Goal: Task Accomplishment & Management: Use online tool/utility

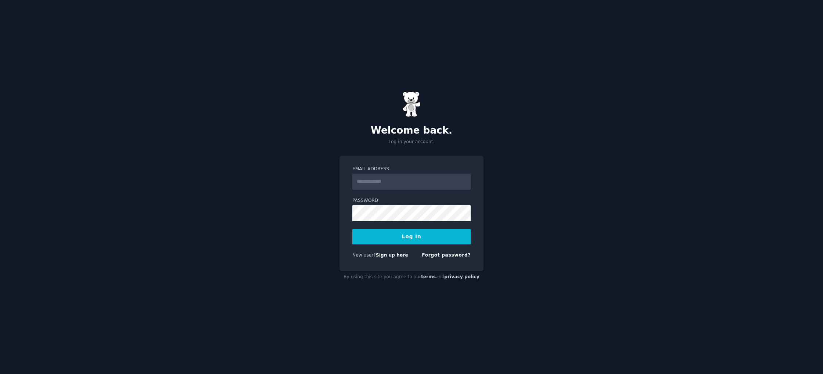
type input "**********"
click at [428, 234] on button "Log In" at bounding box center [411, 236] width 118 height 15
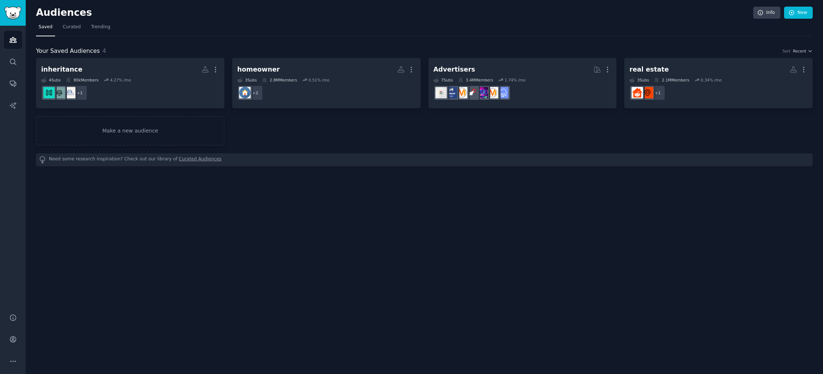
drag, startPoint x: 353, startPoint y: 259, endPoint x: 283, endPoint y: 251, distance: 70.2
click at [295, 259] on div "Audiences Info New Saved Curated Trending Your Saved Audiences 4 Sort Recent in…" at bounding box center [424, 187] width 797 height 374
click at [148, 133] on link "Make a new audience" at bounding box center [130, 131] width 188 height 30
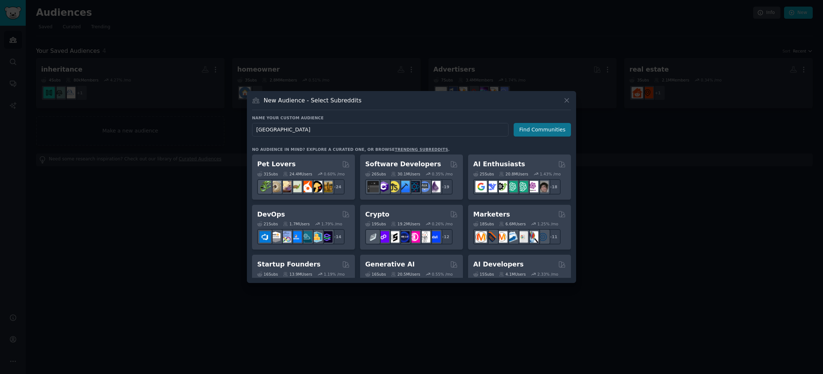
type input "[GEOGRAPHIC_DATA]"
click at [547, 129] on button "Find Communities" at bounding box center [541, 130] width 57 height 14
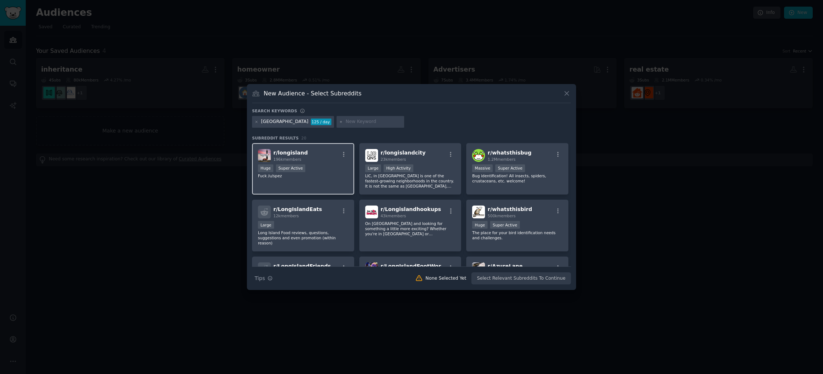
click at [312, 171] on div "Huge Super Active" at bounding box center [303, 169] width 90 height 9
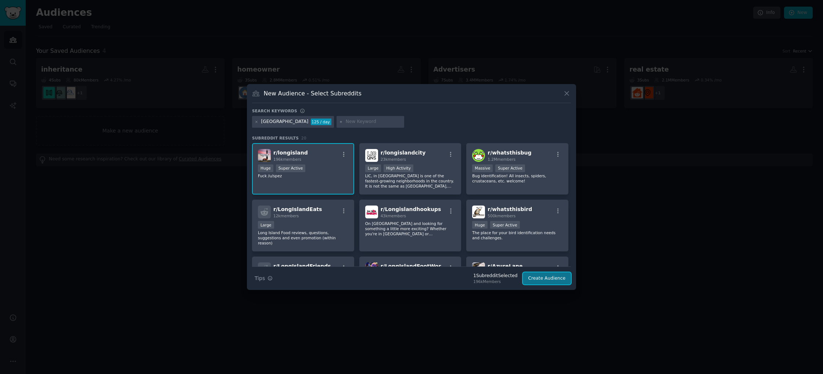
click at [540, 277] on button "Create Audience" at bounding box center [547, 279] width 48 height 12
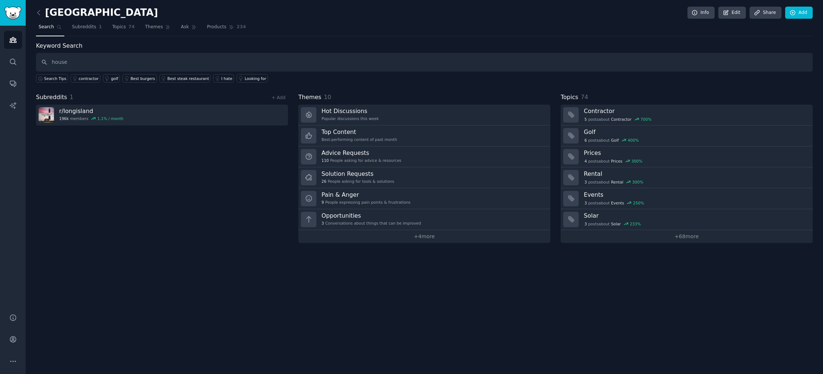
type input "house"
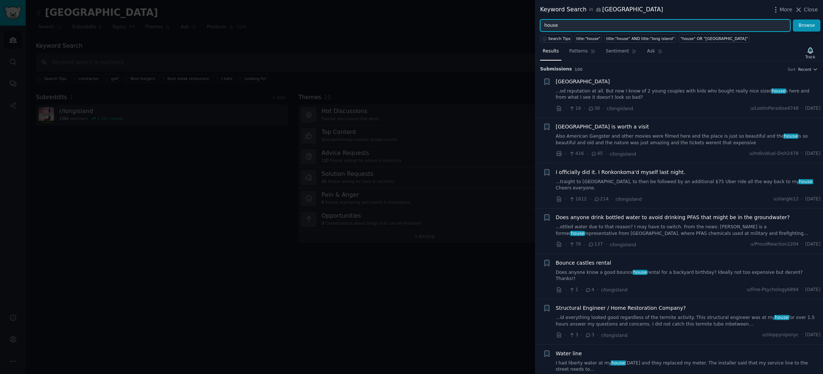
click at [551, 24] on input "house" at bounding box center [665, 25] width 250 height 12
click at [793, 19] on button "Browse" at bounding box center [807, 25] width 28 height 12
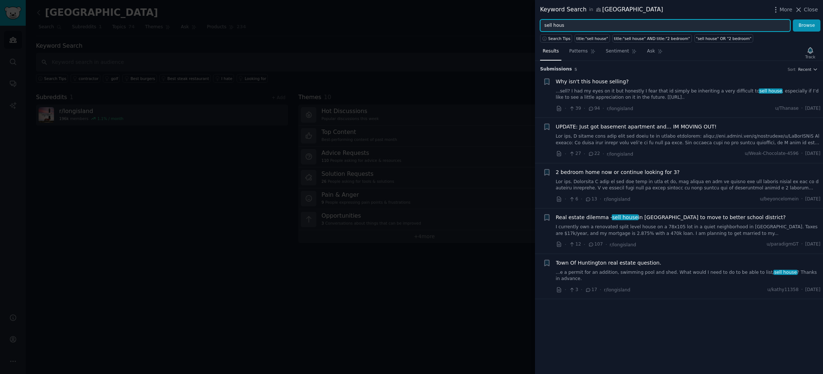
type input "sell house"
click at [793, 19] on button "Browse" at bounding box center [807, 25] width 28 height 12
click at [574, 24] on input "sell house" at bounding box center [665, 25] width 250 height 12
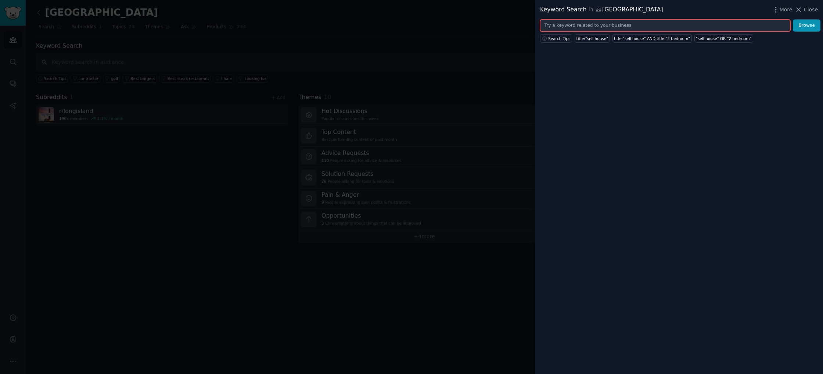
click at [793, 19] on button "Browse" at bounding box center [807, 25] width 28 height 12
click at [811, 26] on button "Browse" at bounding box center [807, 25] width 28 height 12
click at [813, 6] on span "Close" at bounding box center [811, 10] width 14 height 8
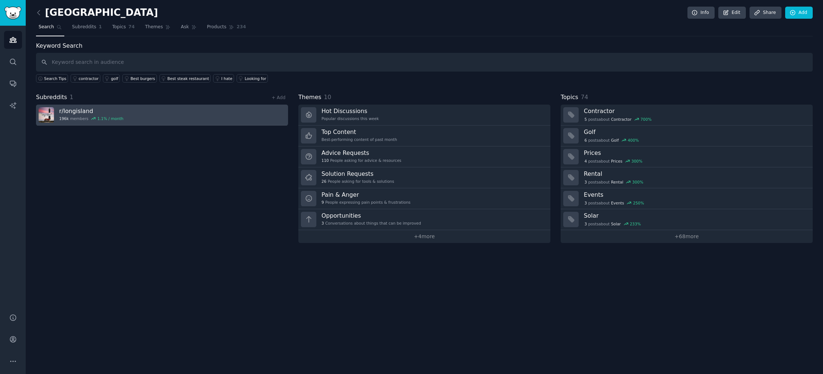
click at [154, 114] on link "r/ longisland 196k members 1.1 % / month" at bounding box center [162, 115] width 252 height 21
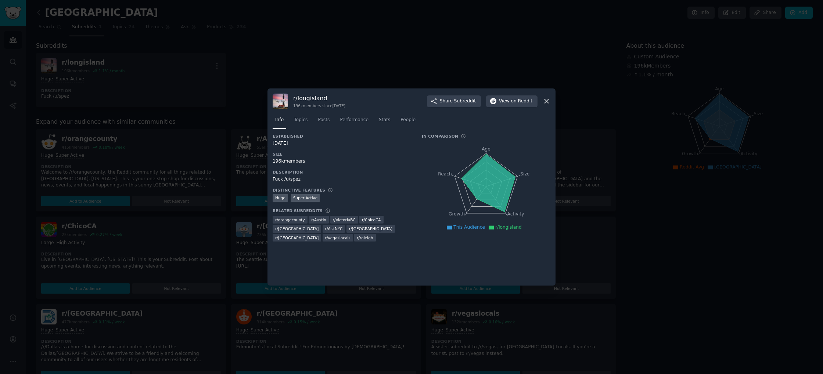
click at [280, 67] on div at bounding box center [411, 187] width 823 height 374
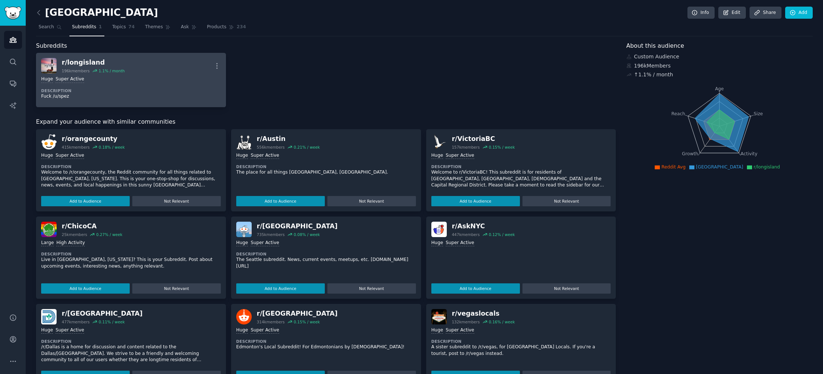
click at [122, 64] on div "r/ longisland" at bounding box center [93, 62] width 63 height 9
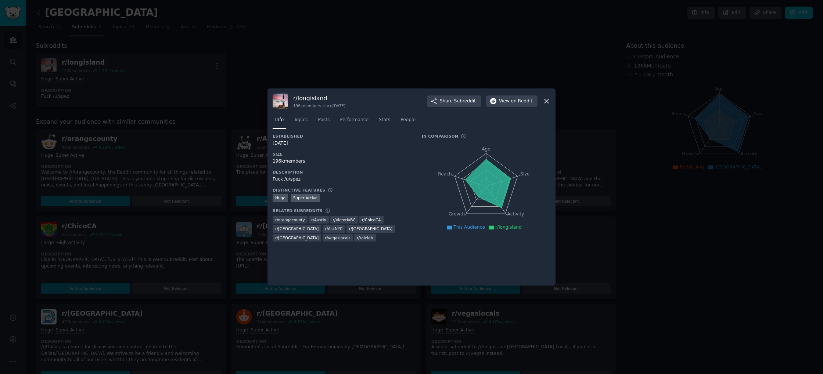
drag, startPoint x: 378, startPoint y: 66, endPoint x: 112, endPoint y: 18, distance: 271.1
click at [377, 66] on div at bounding box center [411, 187] width 823 height 374
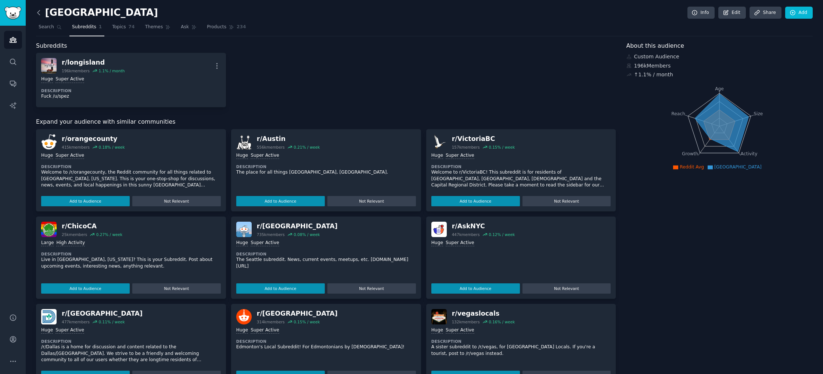
click at [39, 14] on icon at bounding box center [38, 12] width 2 height 4
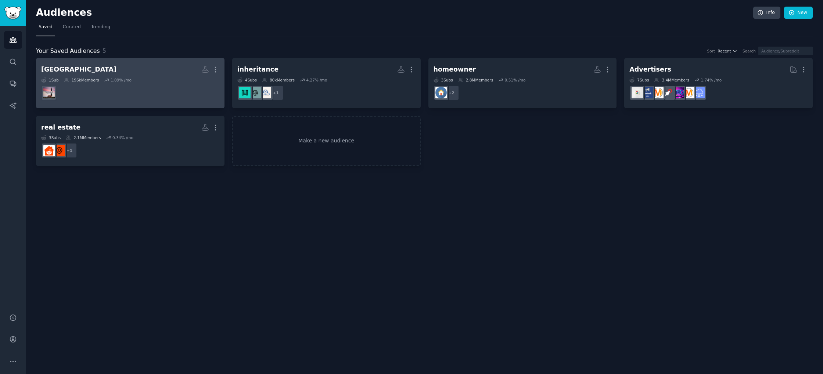
click at [127, 83] on dd at bounding box center [130, 93] width 178 height 21
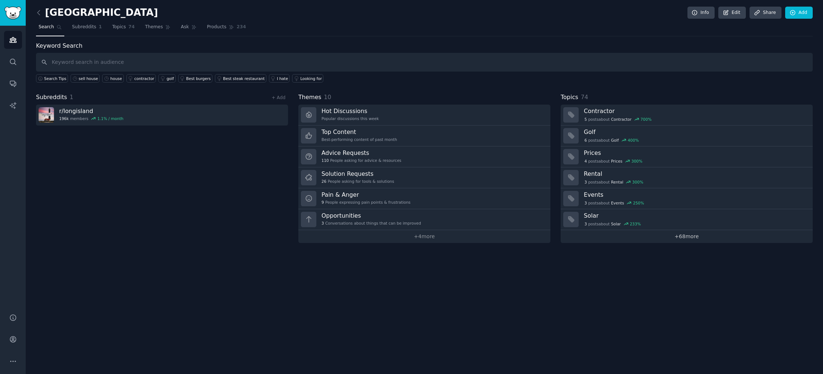
click at [678, 233] on link "+ 68 more" at bounding box center [686, 236] width 252 height 13
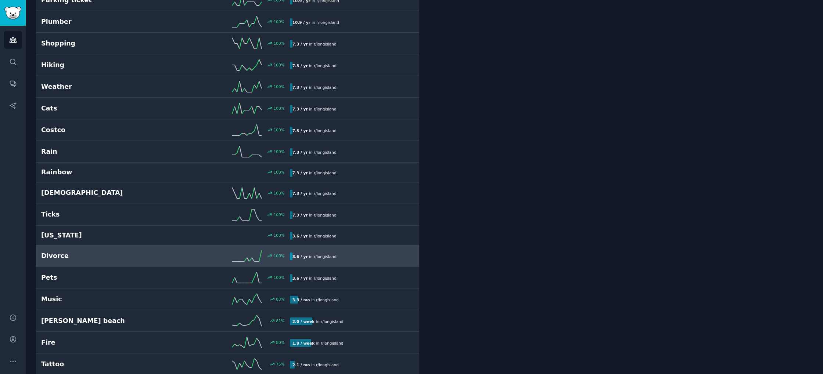
scroll to position [1153, 0]
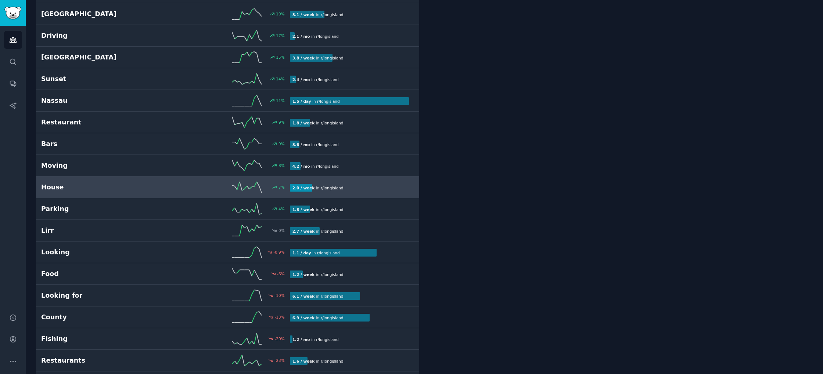
click at [90, 186] on h2 "House" at bounding box center [103, 187] width 124 height 9
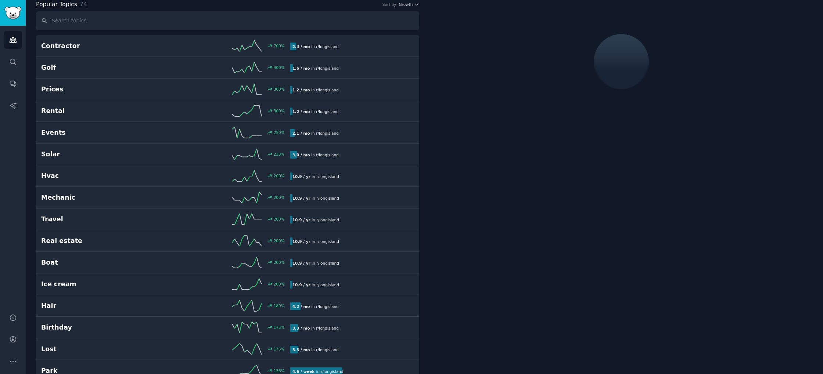
scroll to position [41, 0]
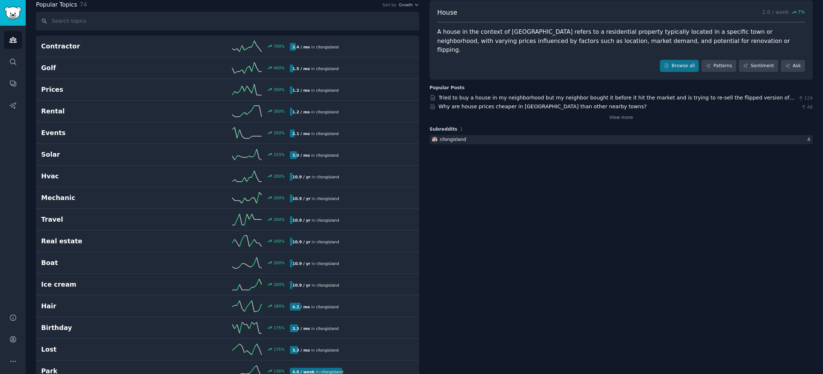
click at [481, 94] on div "Tried to buy a house in my neighborhood but my neighbor bought it before it hit…" at bounding box center [620, 107] width 383 height 27
click at [477, 95] on link "Tried to buy a house in my neighborhood but my neighbor bought it before it hit…" at bounding box center [617, 102] width 356 height 14
click at [15, 40] on icon "Sidebar" at bounding box center [13, 39] width 7 height 5
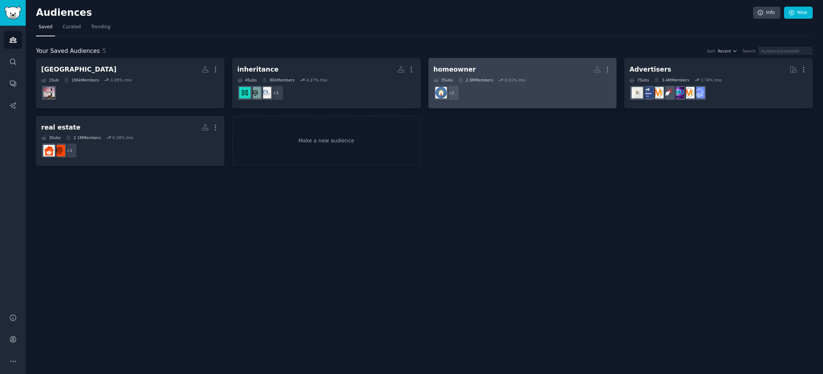
click at [497, 89] on dd "r/homeowner, r/homeowners + 2" at bounding box center [522, 93] width 178 height 21
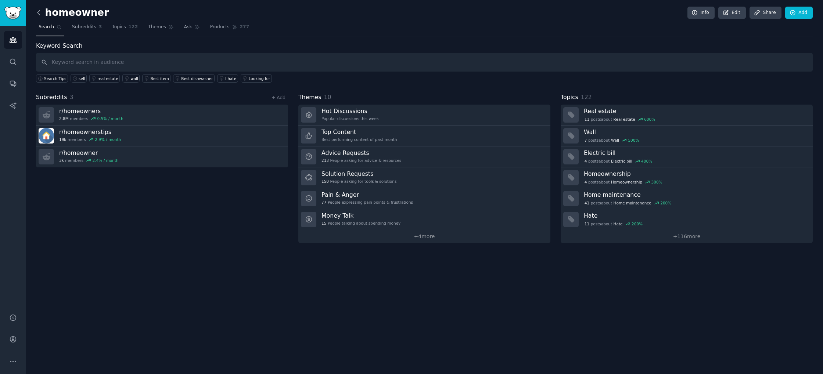
click at [37, 10] on icon at bounding box center [39, 13] width 8 height 8
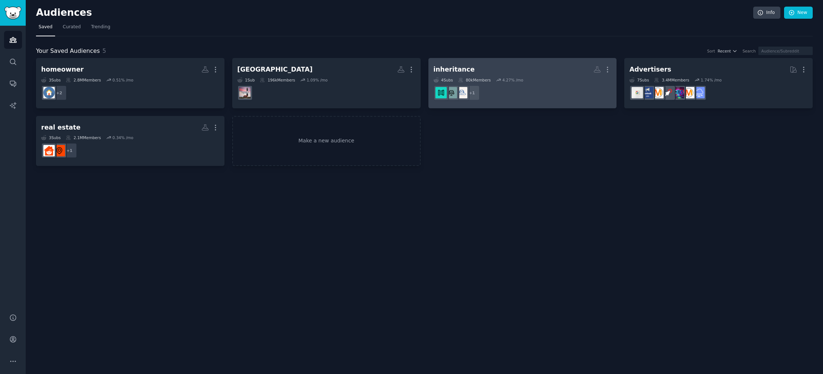
click at [506, 91] on dd "r/RealEstateInProbate + 1" at bounding box center [522, 93] width 178 height 21
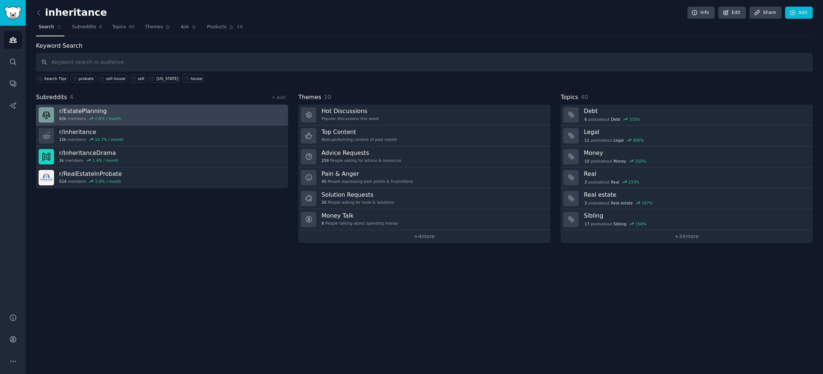
click at [105, 113] on h3 "r/ EstatePlanning" at bounding box center [90, 111] width 62 height 8
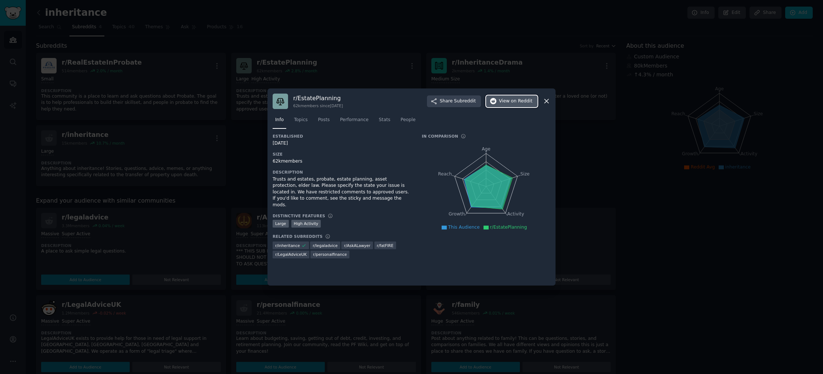
click at [502, 103] on span "View on Reddit" at bounding box center [515, 101] width 33 height 7
click at [547, 102] on icon at bounding box center [546, 102] width 4 height 4
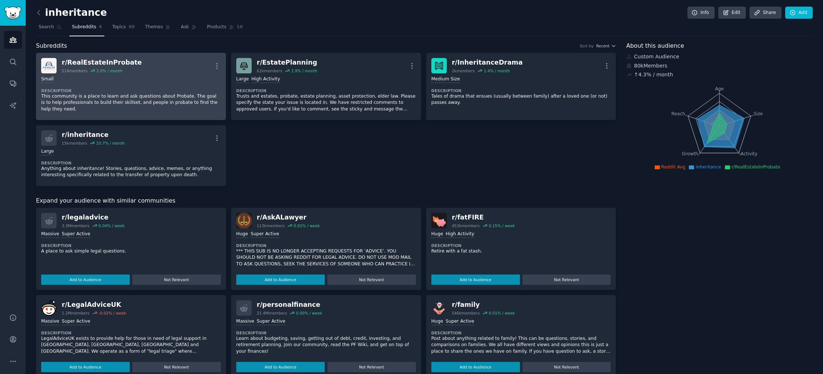
click at [98, 82] on div "Small" at bounding box center [131, 79] width 180 height 7
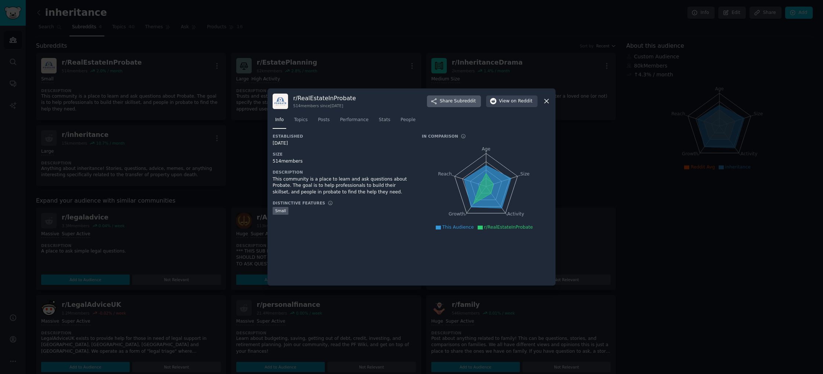
click at [465, 101] on span "Subreddit" at bounding box center [465, 101] width 22 height 7
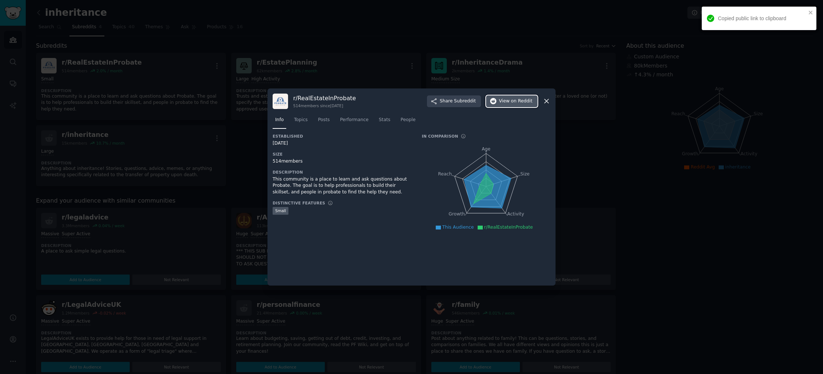
click at [502, 102] on span "View on Reddit" at bounding box center [515, 101] width 33 height 7
click at [545, 101] on icon at bounding box center [546, 101] width 8 height 8
